Goal: Transaction & Acquisition: Download file/media

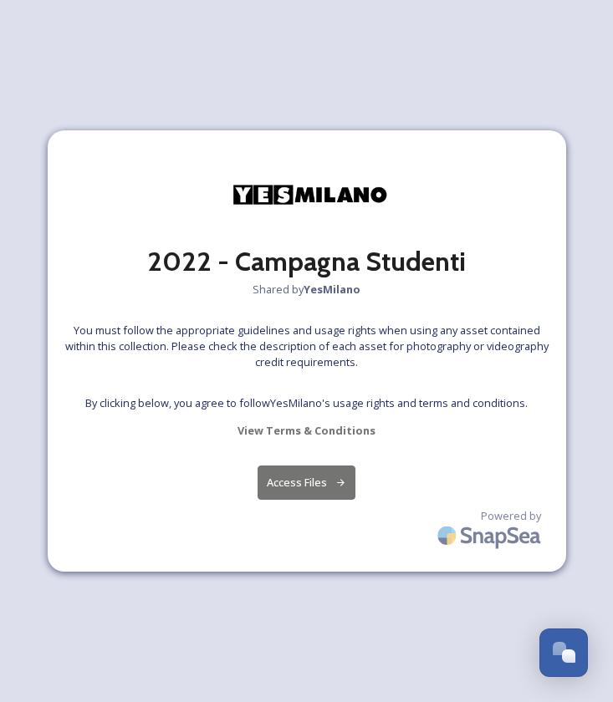
click at [311, 481] on button "Access Files" at bounding box center [306, 483] width 98 height 34
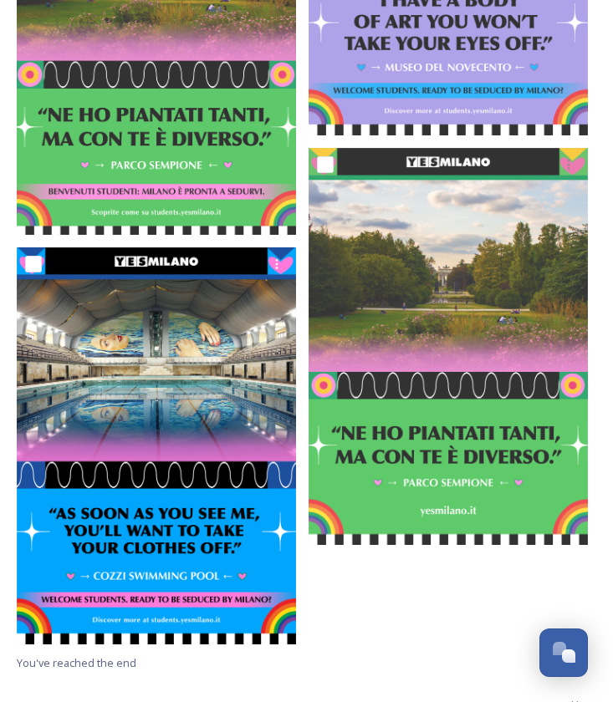
scroll to position [2278, 0]
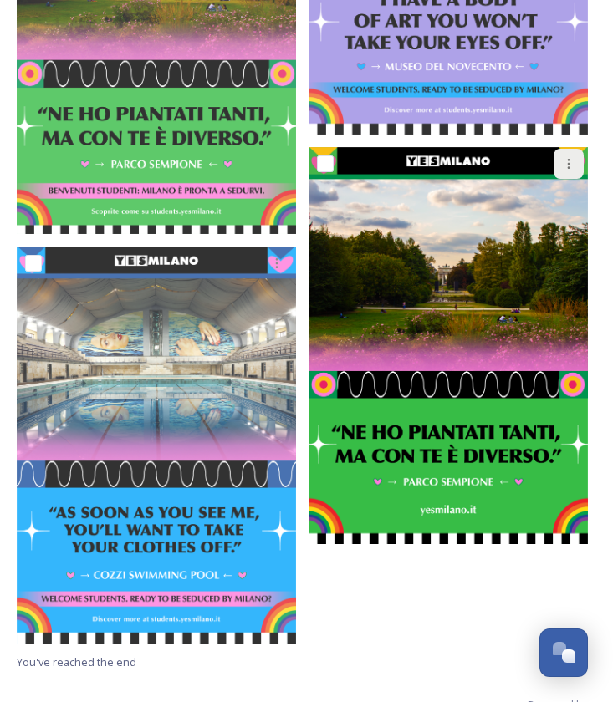
click at [569, 161] on icon at bounding box center [568, 163] width 13 height 13
click at [328, 162] on input "checkbox" at bounding box center [325, 163] width 17 height 17
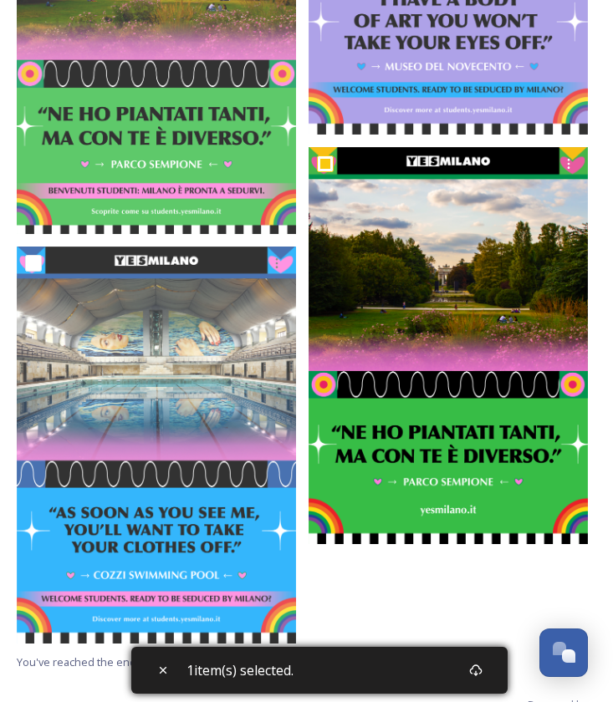
click at [328, 162] on input "checkbox" at bounding box center [325, 163] width 17 height 17
checkbox input "false"
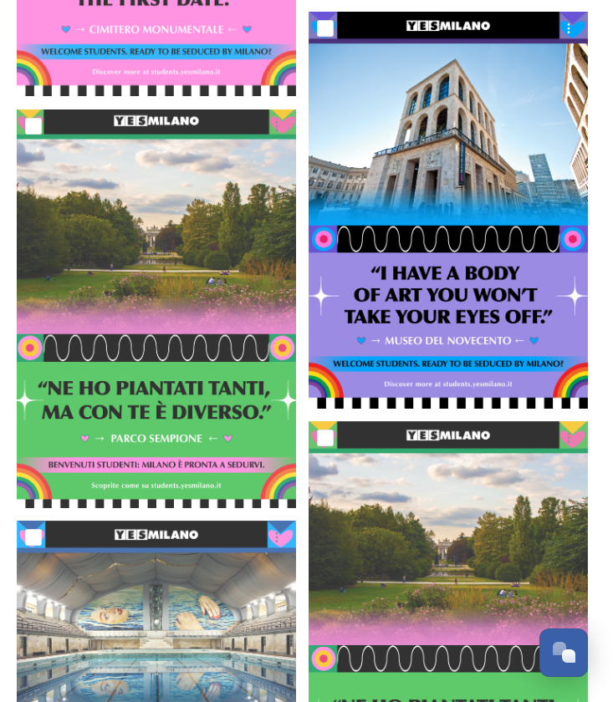
scroll to position [1997, 0]
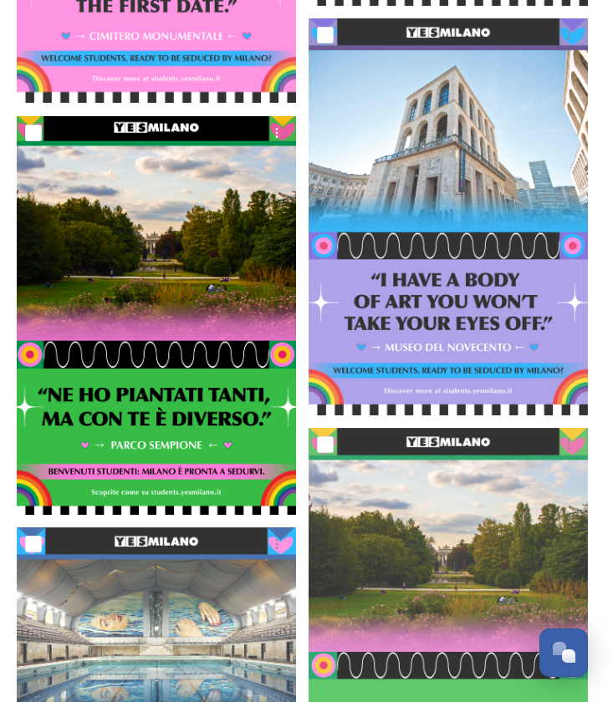
click at [33, 125] on input "checkbox" at bounding box center [33, 133] width 17 height 17
checkbox input "true"
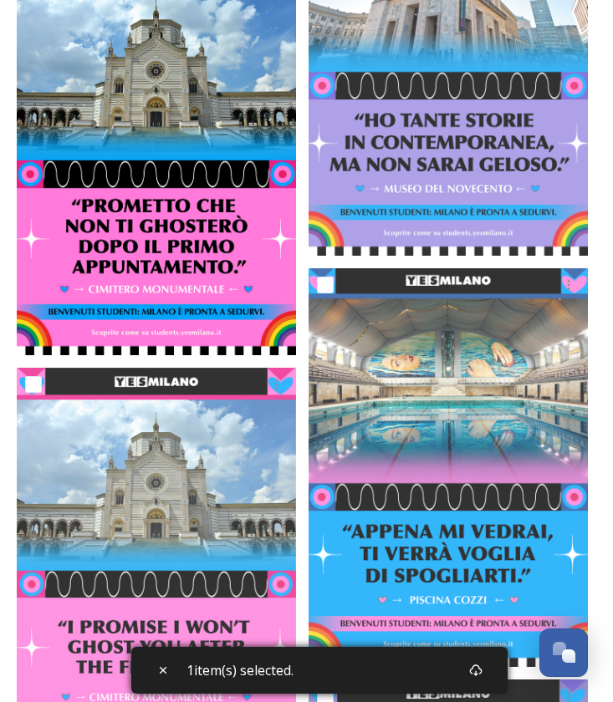
scroll to position [1172, 0]
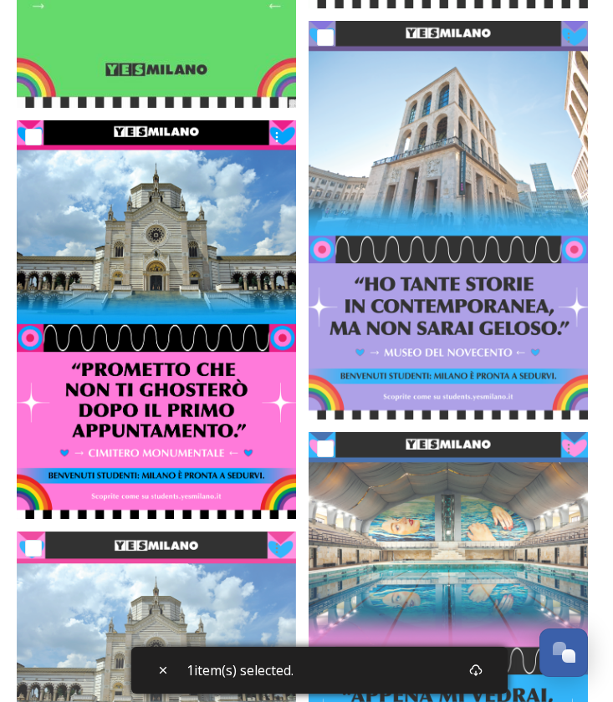
click at [34, 135] on input "checkbox" at bounding box center [33, 137] width 17 height 17
checkbox input "true"
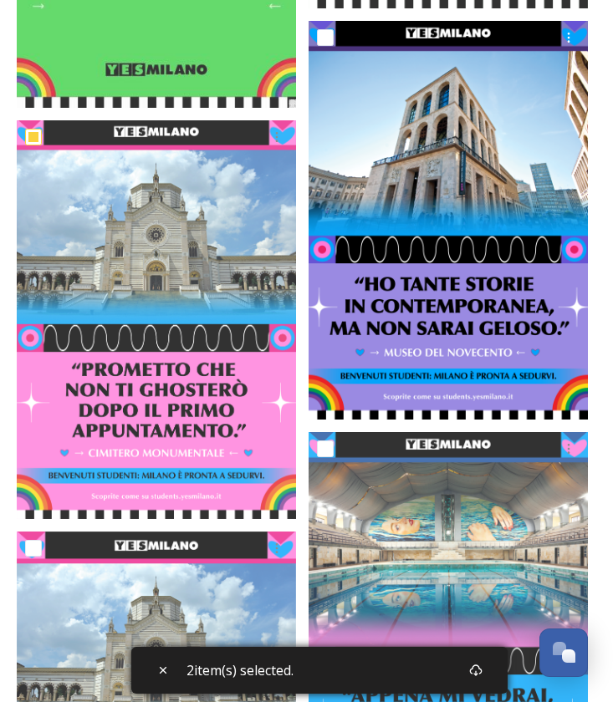
click at [324, 34] on input "checkbox" at bounding box center [325, 37] width 17 height 17
checkbox input "true"
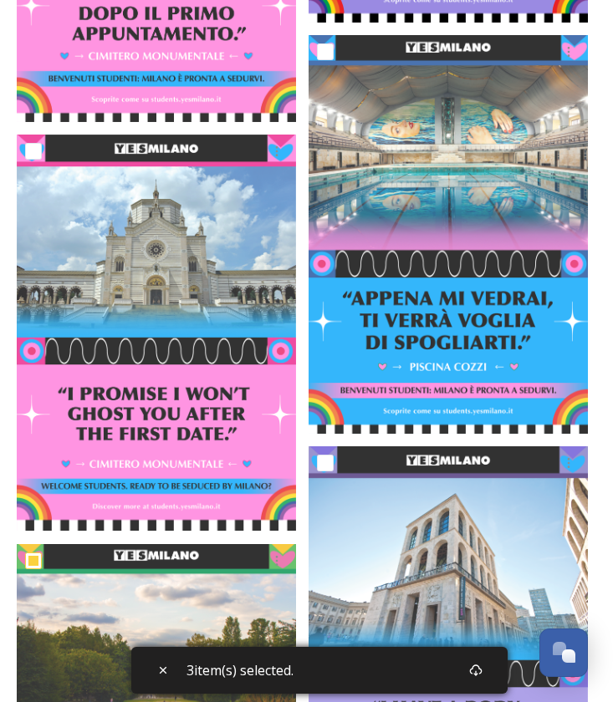
scroll to position [1575, 0]
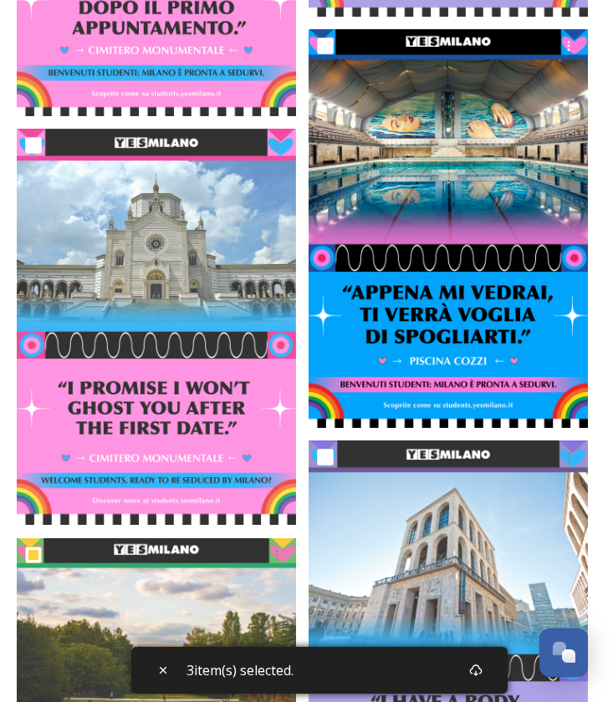
click at [325, 45] on input "checkbox" at bounding box center [325, 46] width 17 height 17
checkbox input "true"
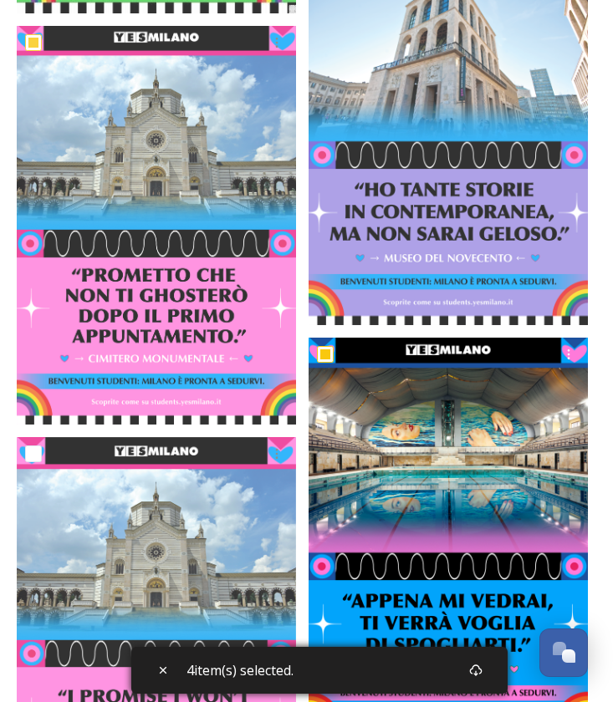
scroll to position [1113, 0]
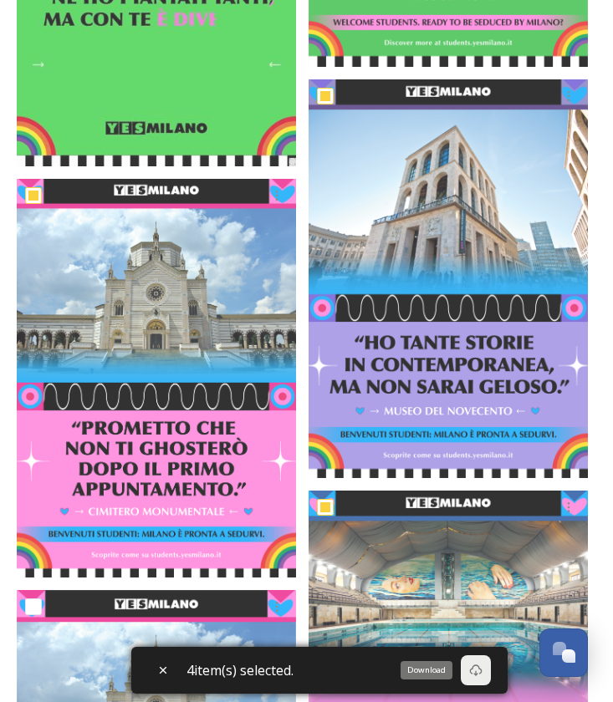
click at [482, 675] on icon at bounding box center [475, 670] width 13 height 13
click at [477, 666] on icon at bounding box center [475, 670] width 13 height 12
click at [482, 663] on div "Download" at bounding box center [476, 670] width 30 height 30
